Goal: Information Seeking & Learning: Learn about a topic

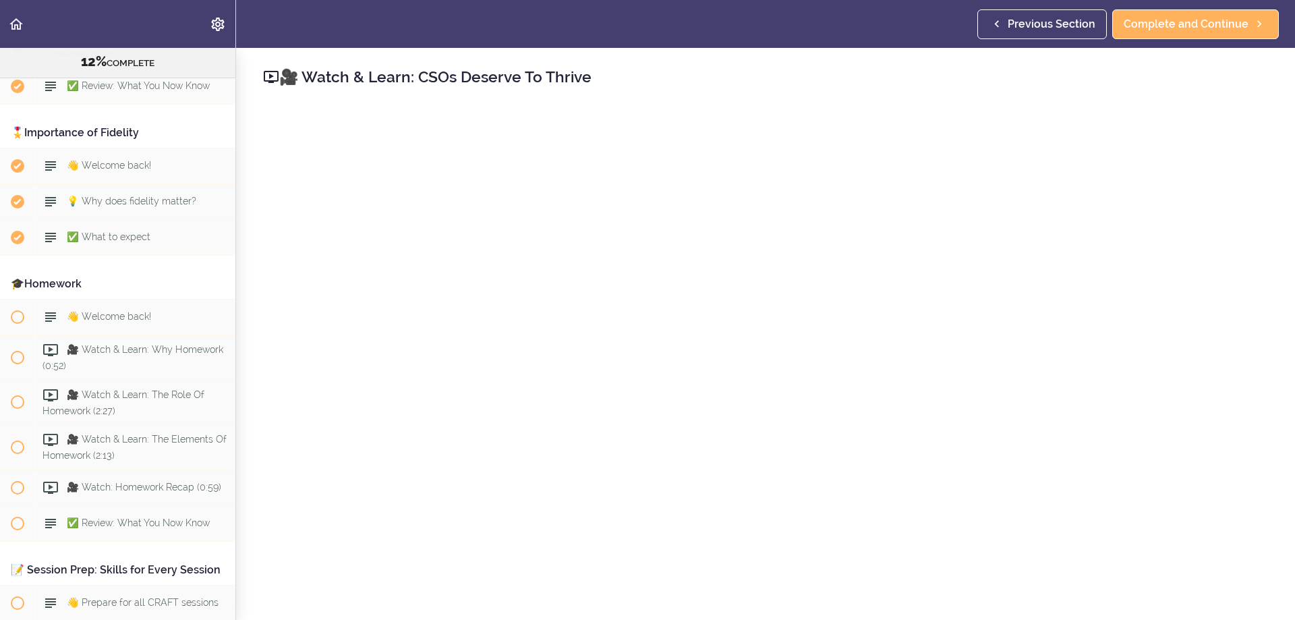
scroll to position [941, 0]
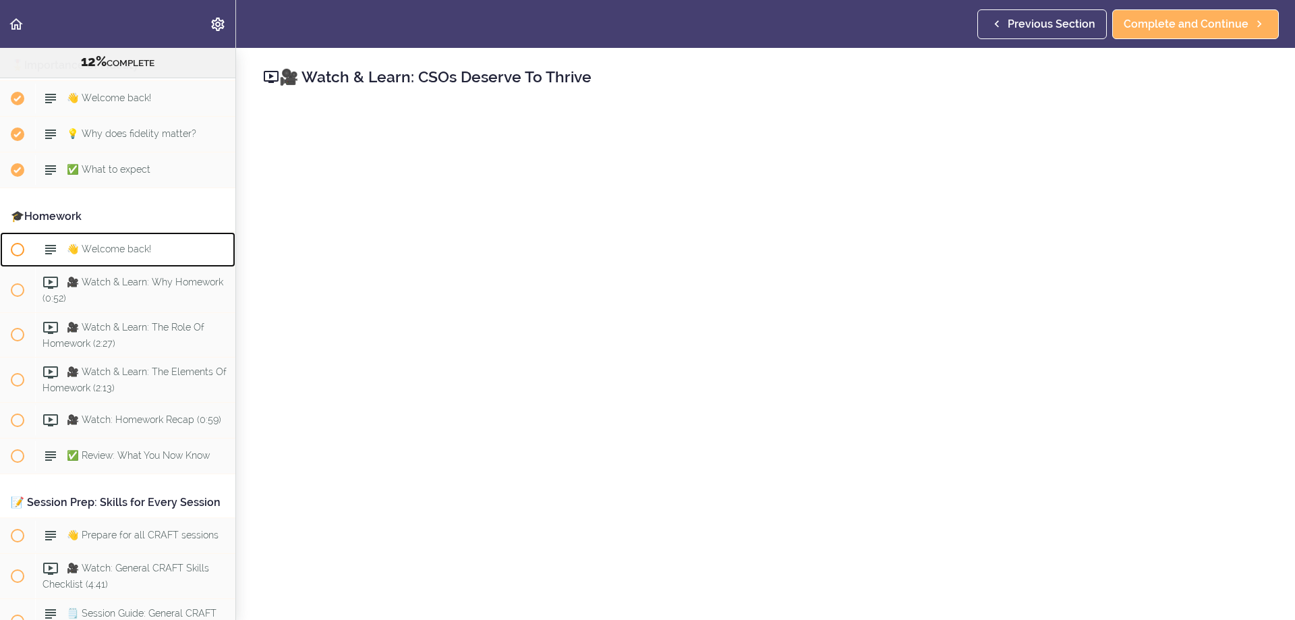
click at [102, 248] on span "👋 Welcome back!" at bounding box center [109, 248] width 84 height 11
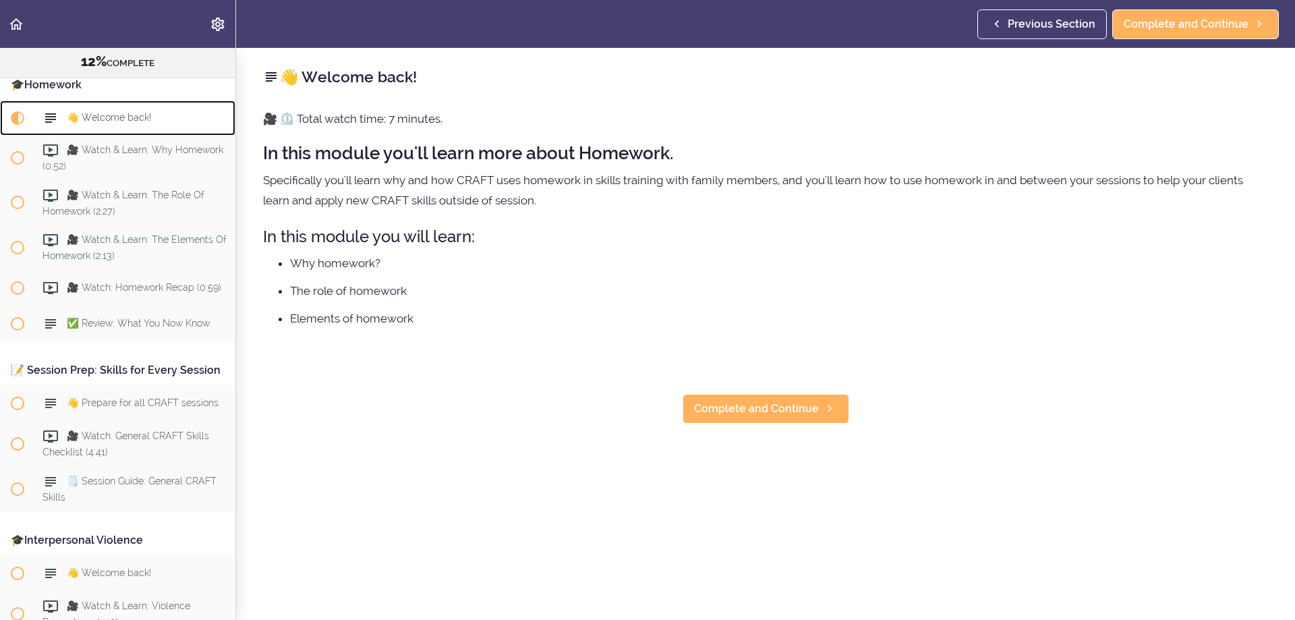
scroll to position [1075, 0]
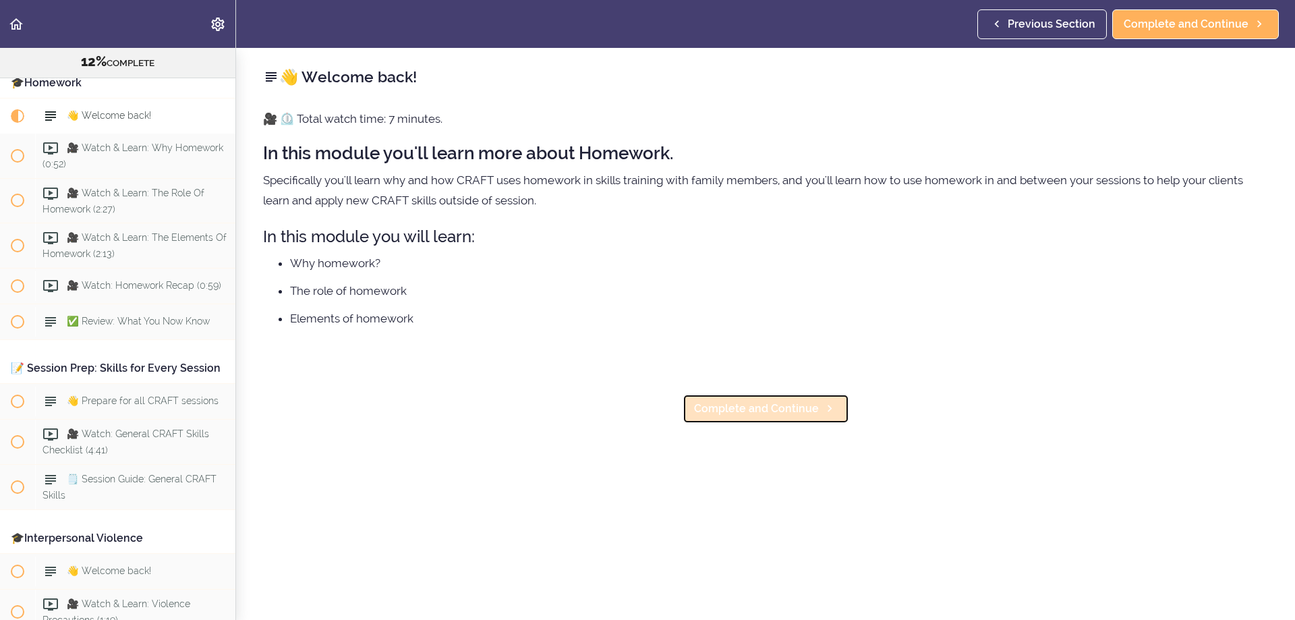
click at [749, 409] on span "Complete and Continue" at bounding box center [756, 409] width 125 height 16
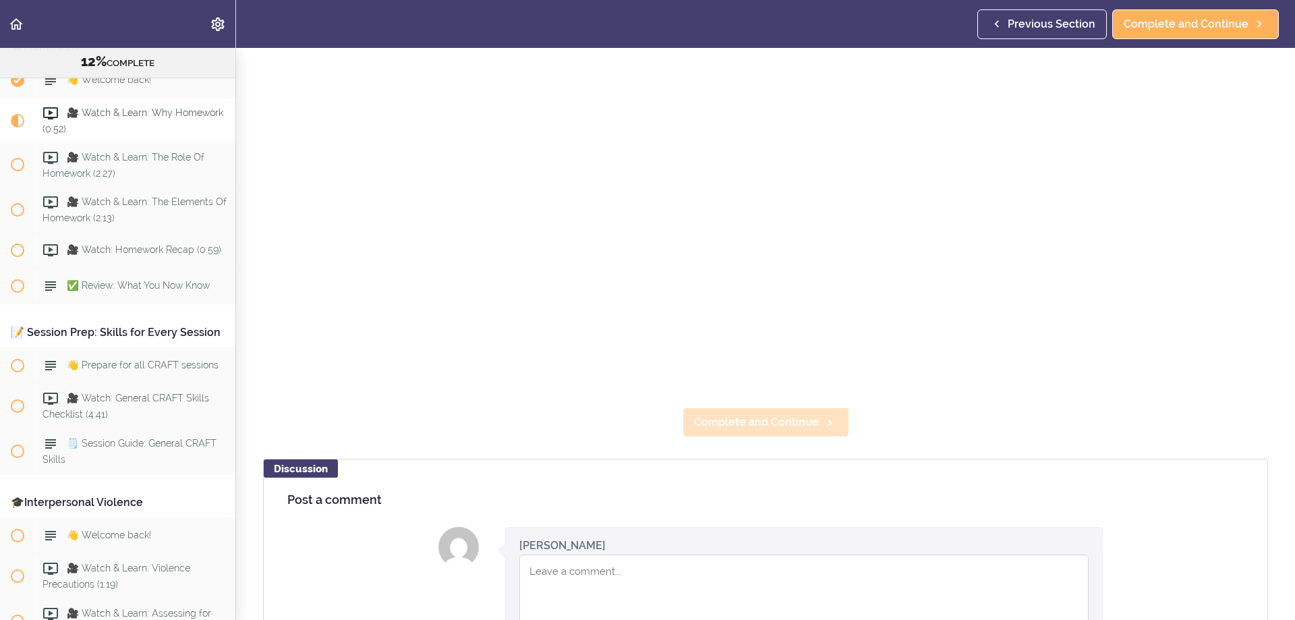
scroll to position [270, 0]
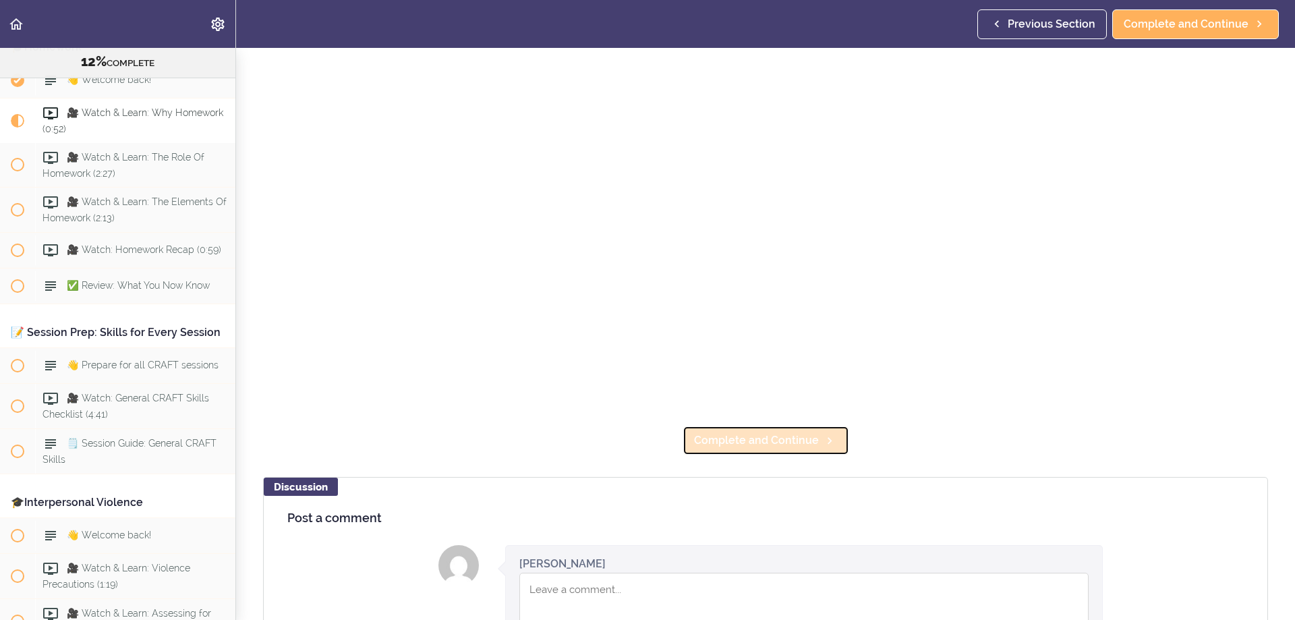
click at [741, 435] on span "Complete and Continue" at bounding box center [756, 440] width 125 height 16
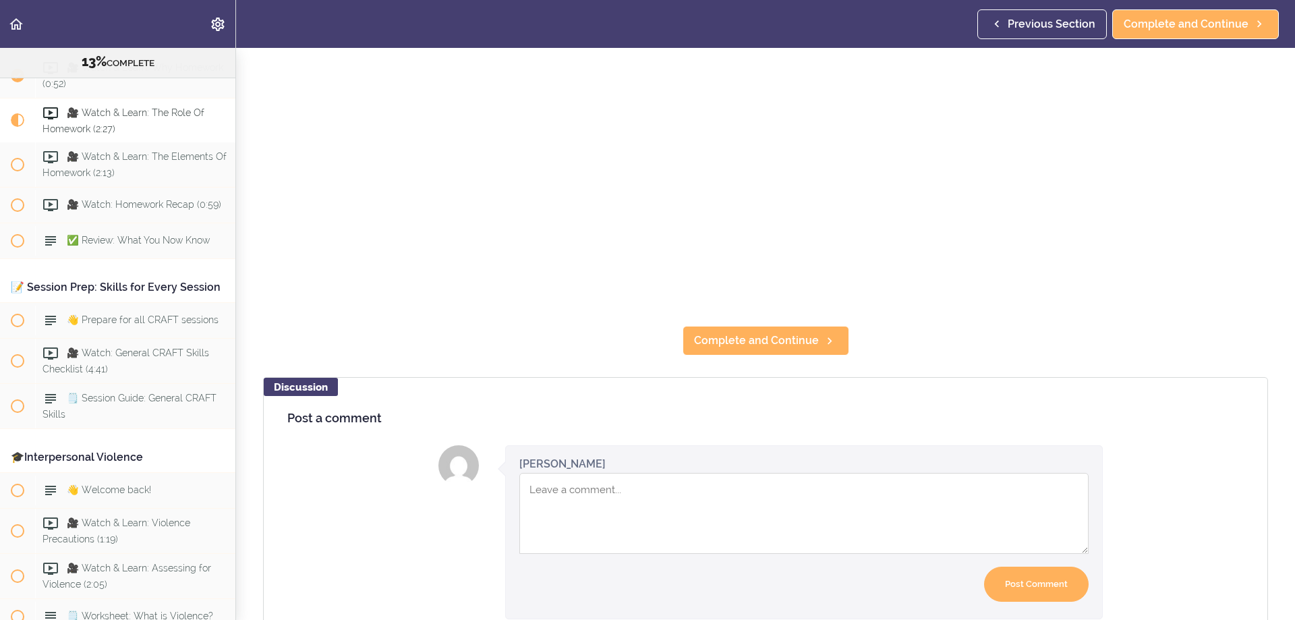
scroll to position [405, 0]
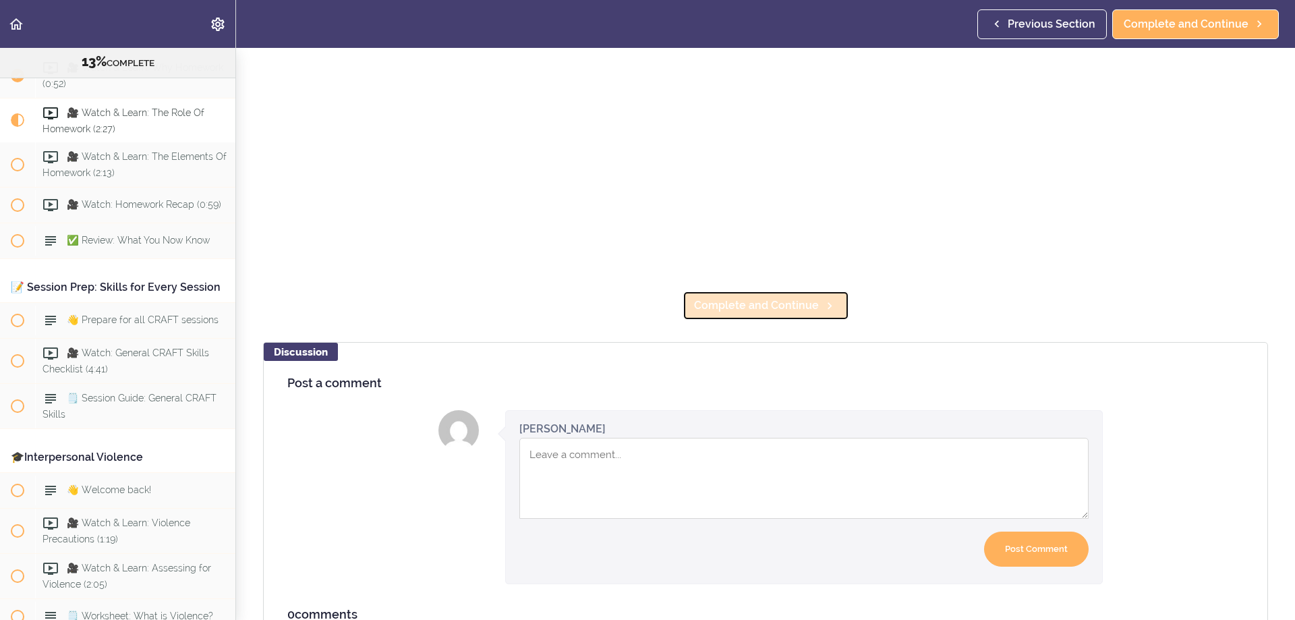
click at [757, 306] on span "Complete and Continue" at bounding box center [756, 305] width 125 height 16
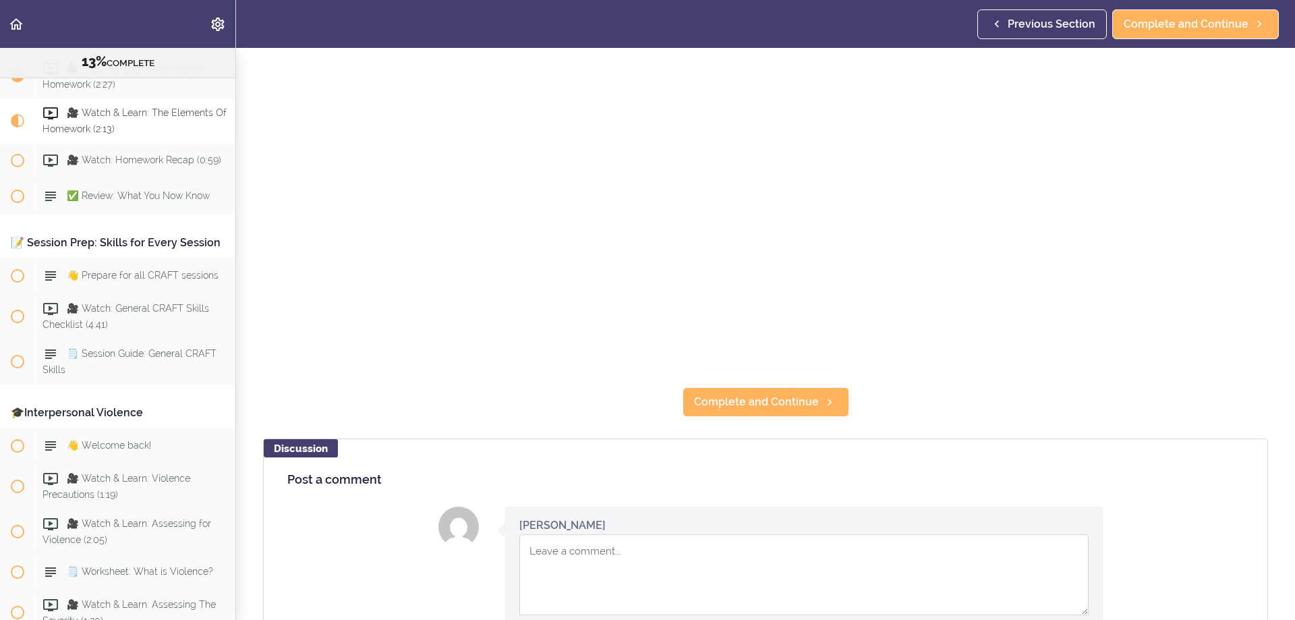
scroll to position [405, 0]
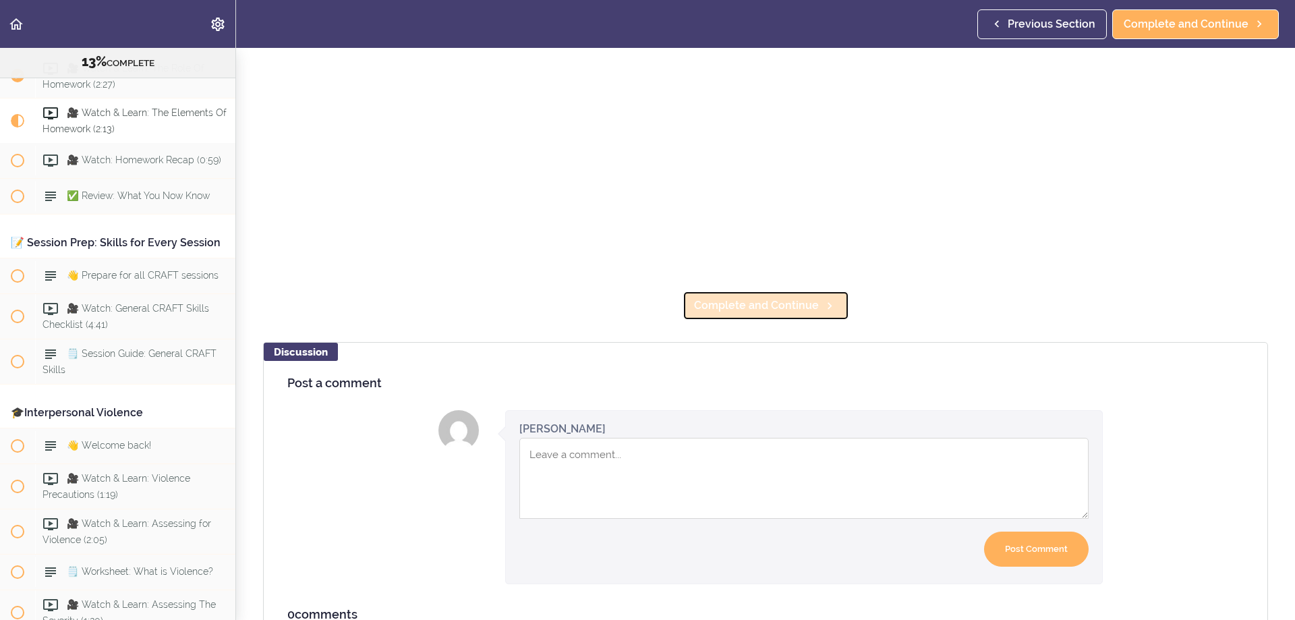
click at [774, 297] on span "Complete and Continue" at bounding box center [756, 305] width 125 height 16
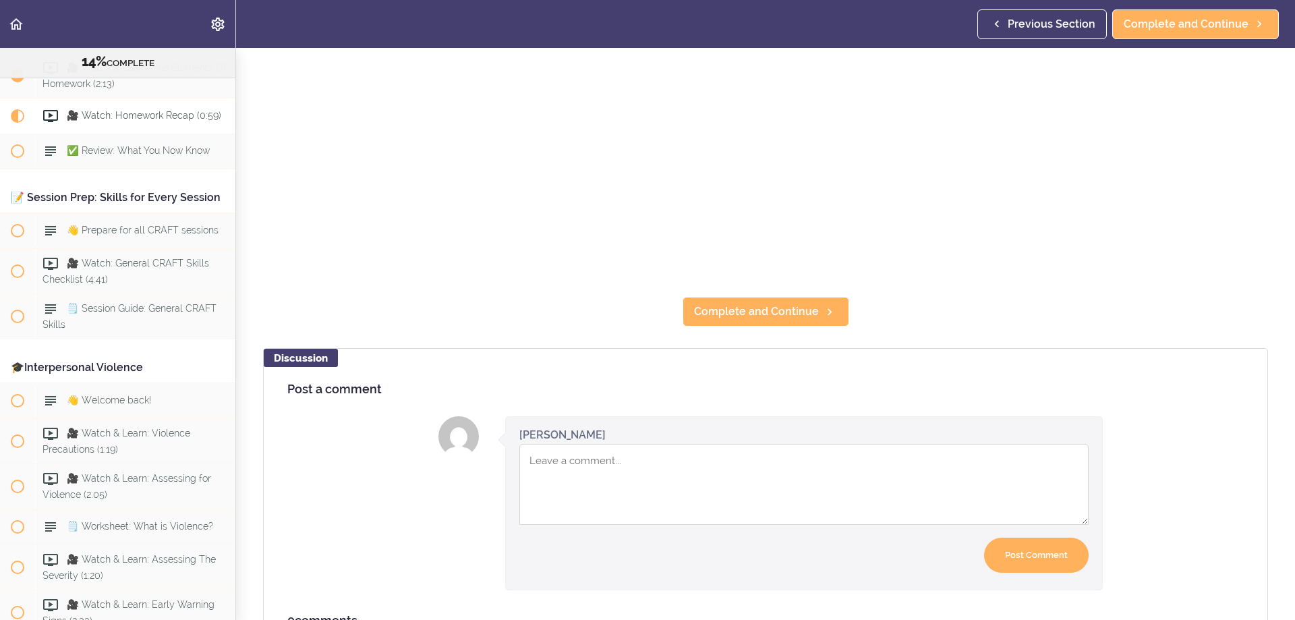
scroll to position [405, 0]
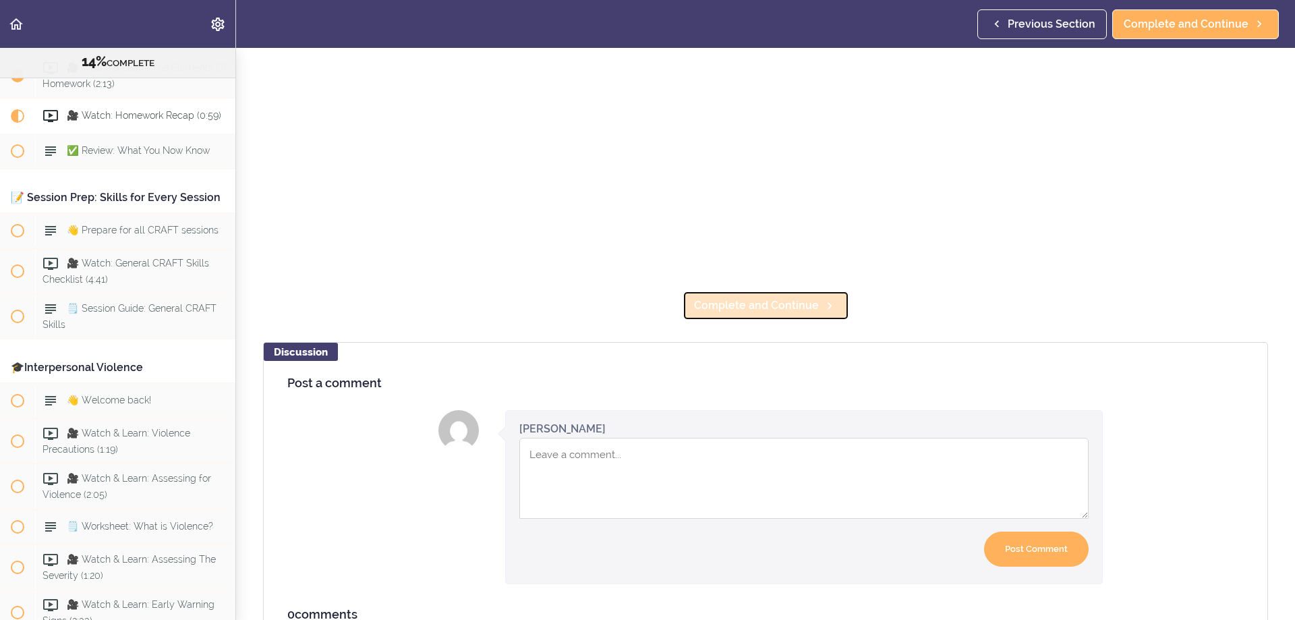
click at [760, 303] on span "Complete and Continue" at bounding box center [756, 305] width 125 height 16
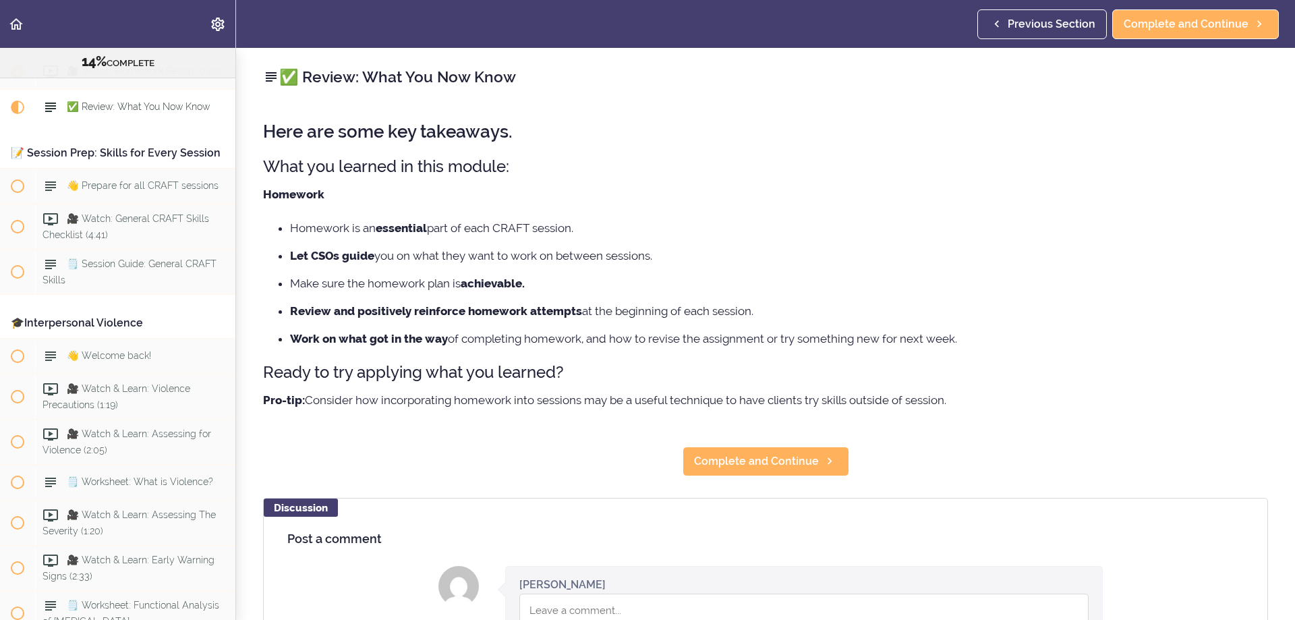
scroll to position [1291, 0]
click at [744, 463] on span "Complete and Continue" at bounding box center [756, 461] width 125 height 16
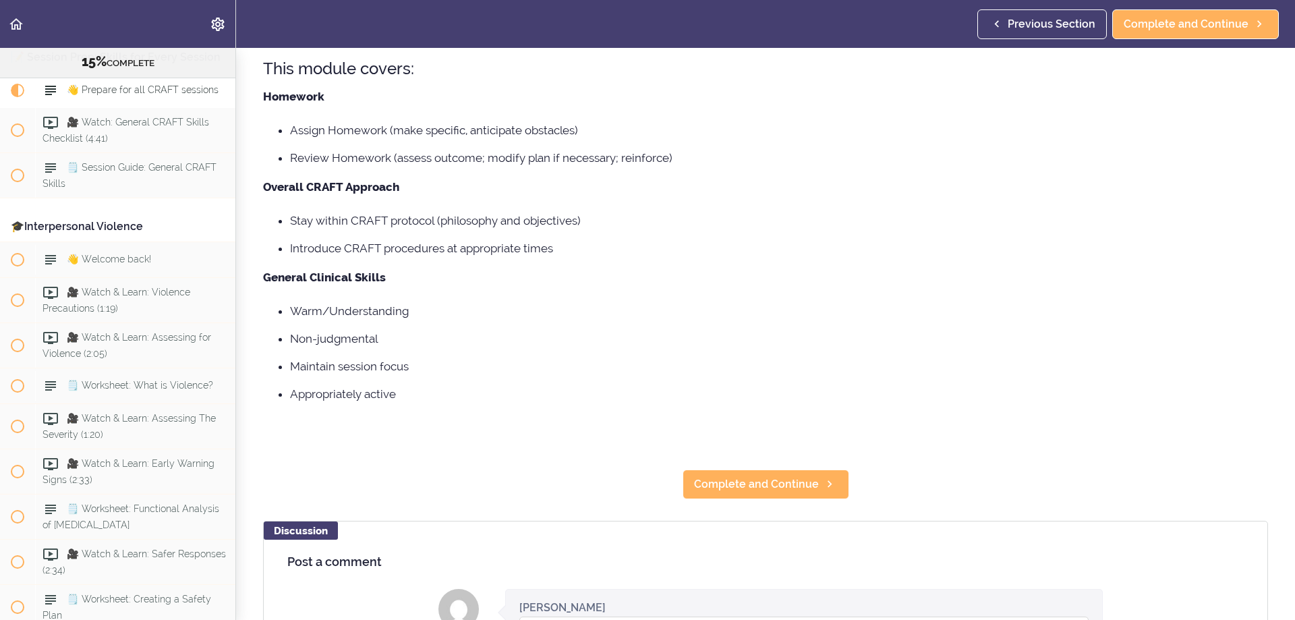
scroll to position [202, 0]
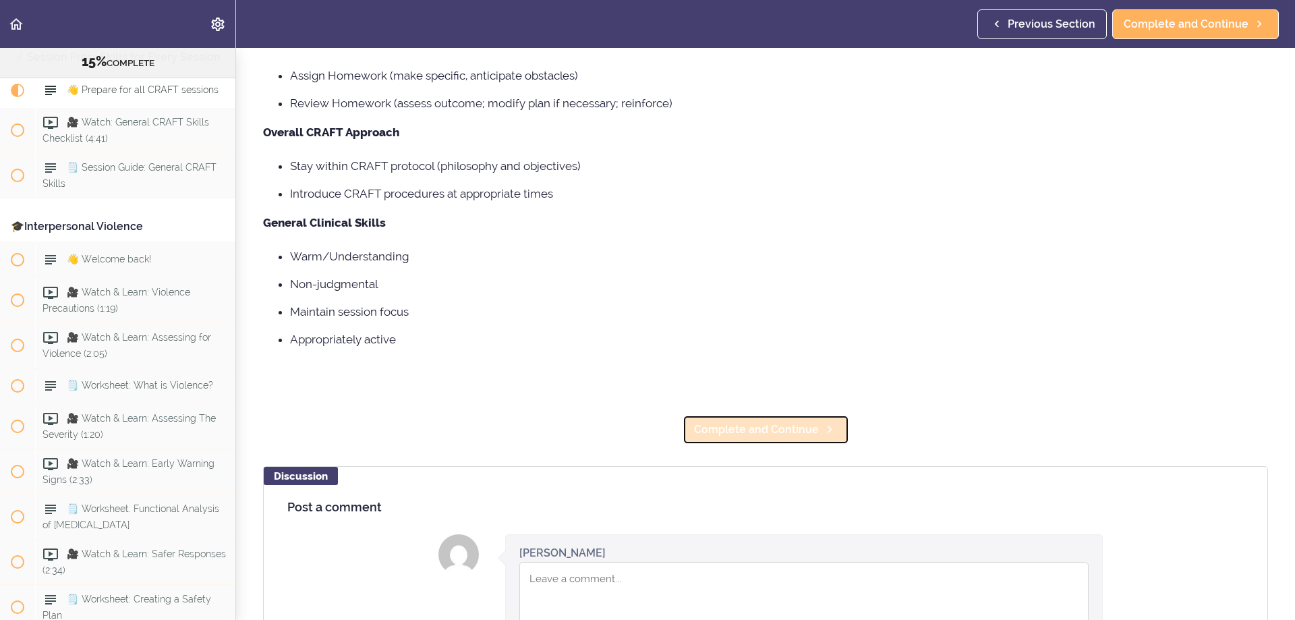
click at [761, 430] on span "Complete and Continue" at bounding box center [756, 429] width 125 height 16
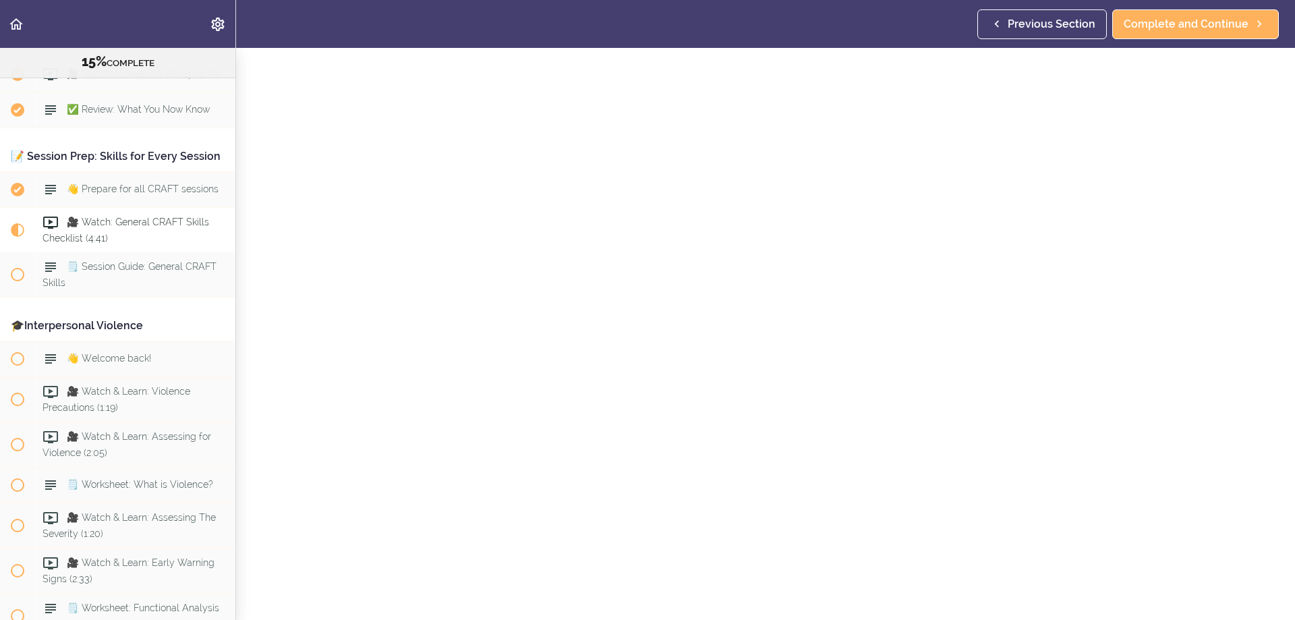
scroll to position [1220, 0]
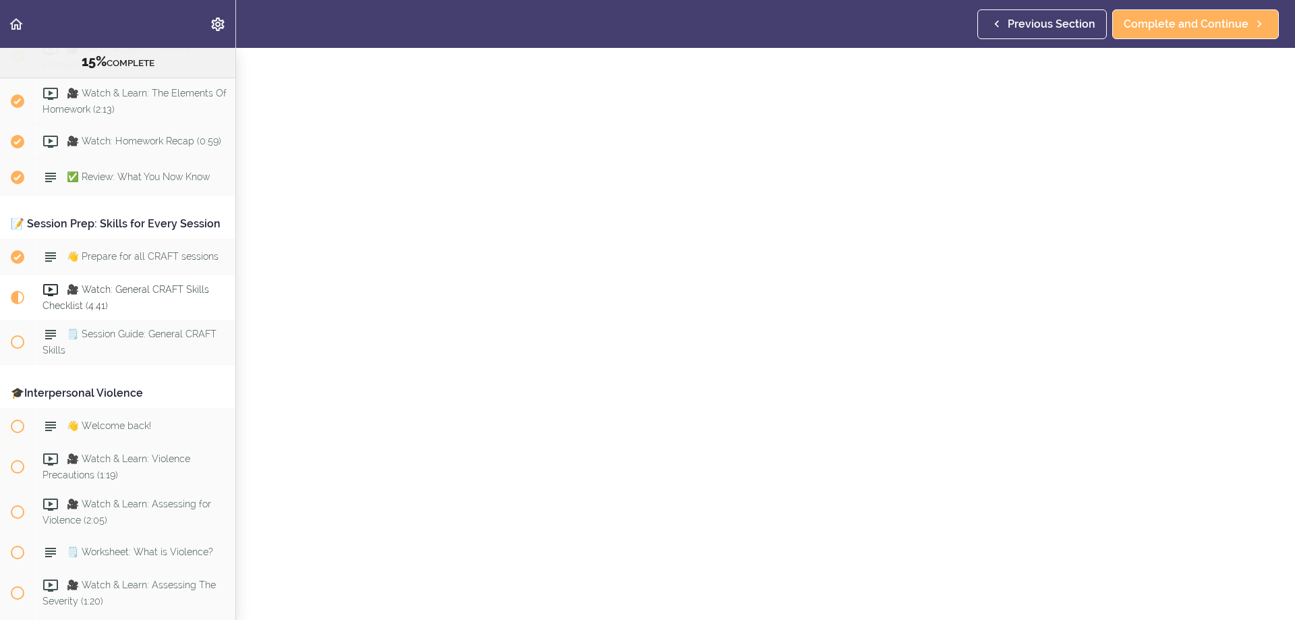
click at [1281, 64] on div "🎥 Watch: General CRAFT Skills Checklist Complete and Continue Discussion Post a…" at bounding box center [765, 266] width 1059 height 572
